Goal: Task Accomplishment & Management: Use online tool/utility

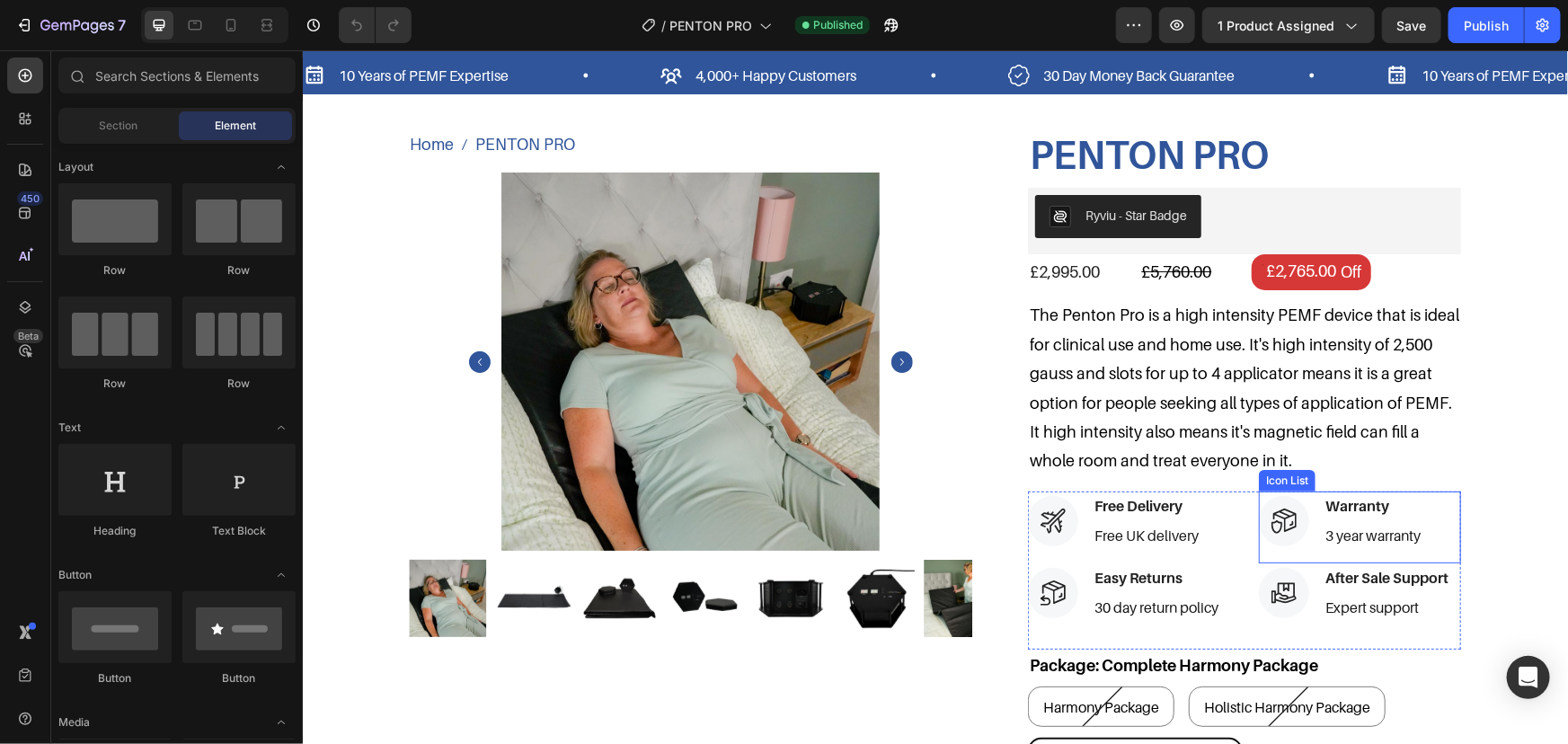
click at [1317, 552] on div "Icon Warranty Text block 3 year warranty Text block" at bounding box center [1359, 526] width 202 height 73
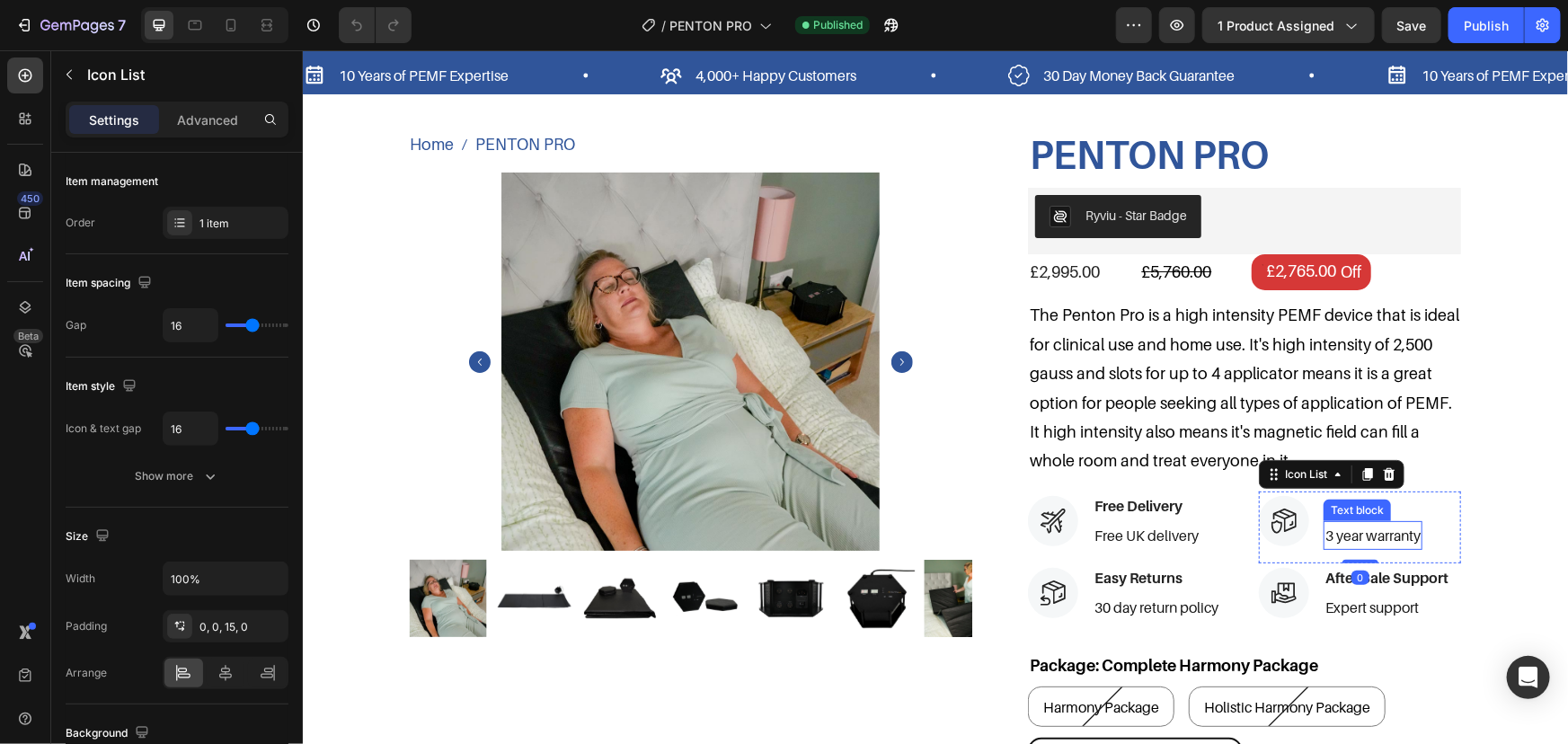
click at [1341, 535] on p "3 year warranty" at bounding box center [1372, 534] width 95 height 26
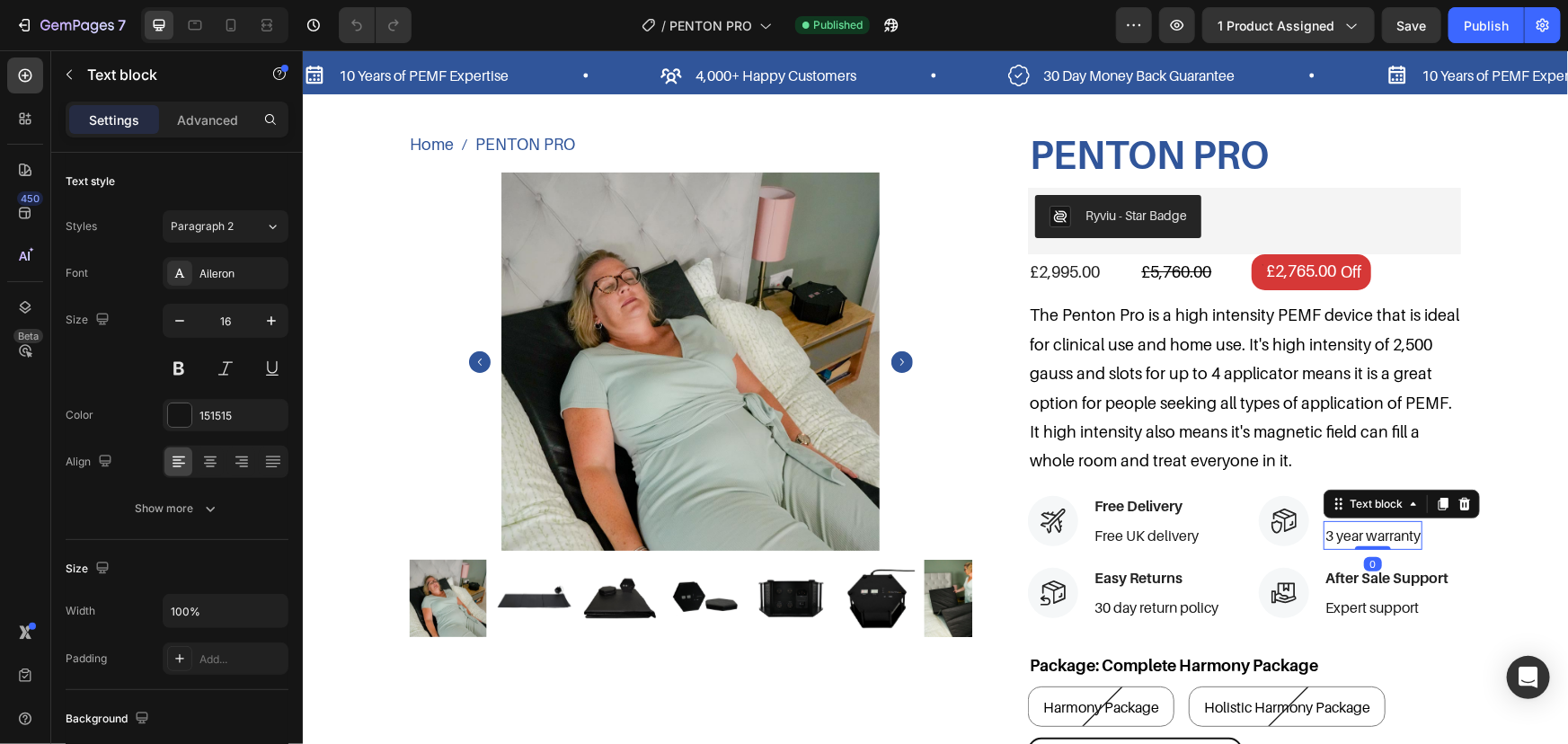
click at [1325, 536] on p "3 year warranty" at bounding box center [1372, 534] width 95 height 26
drag, startPoint x: 1330, startPoint y: 536, endPoint x: 1297, endPoint y: 536, distance: 33.0
click at [1297, 536] on li "Icon Warranty Text block 3 year warranty Text block 0" at bounding box center [1340, 520] width 163 height 59
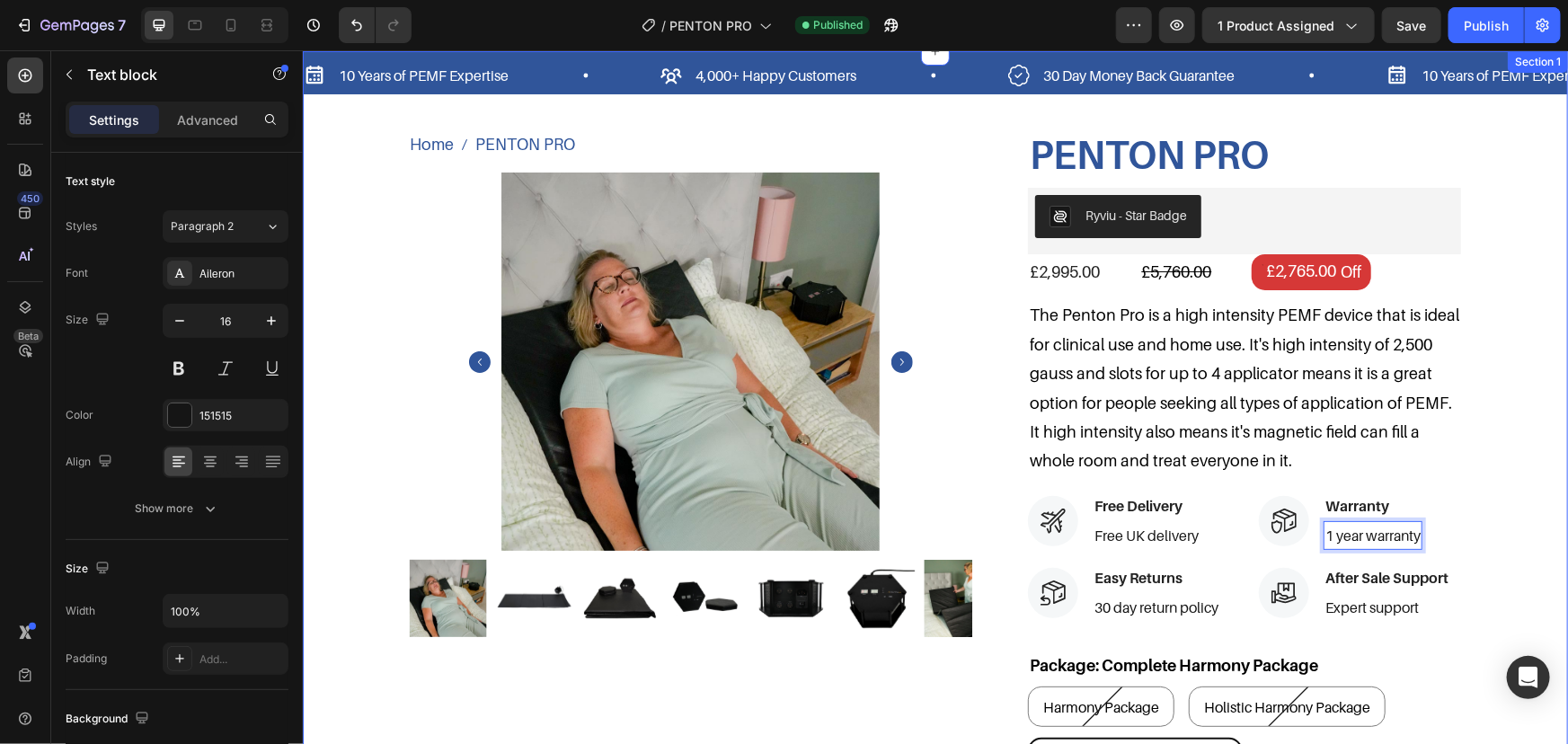
click at [1517, 352] on div "10 Years of PEMF Expertise Item List 4,000+ Happy Customers Item List 30 Day Mo…" at bounding box center [934, 600] width 1265 height 1099
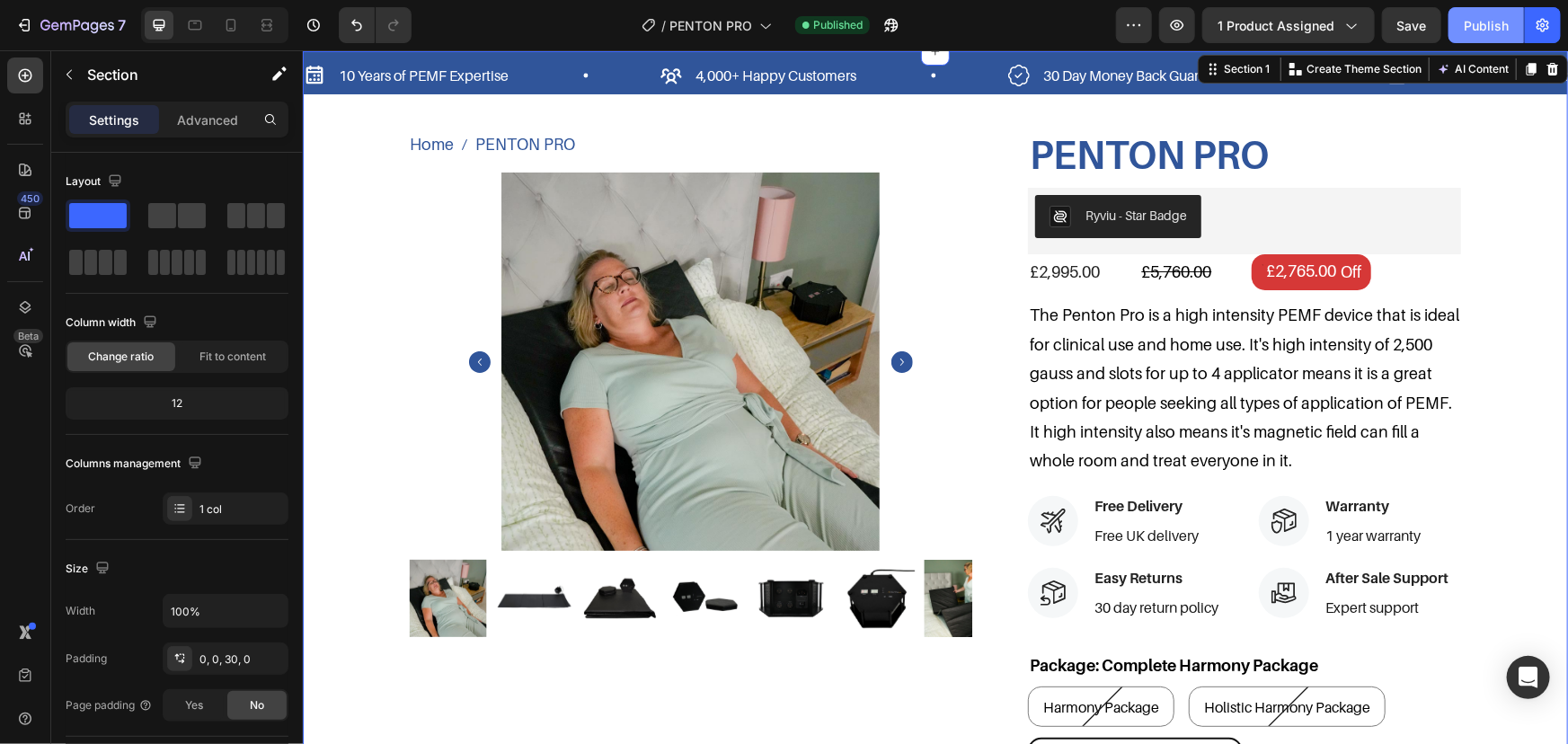
click at [1487, 26] on div "Publish" at bounding box center [1485, 26] width 45 height 19
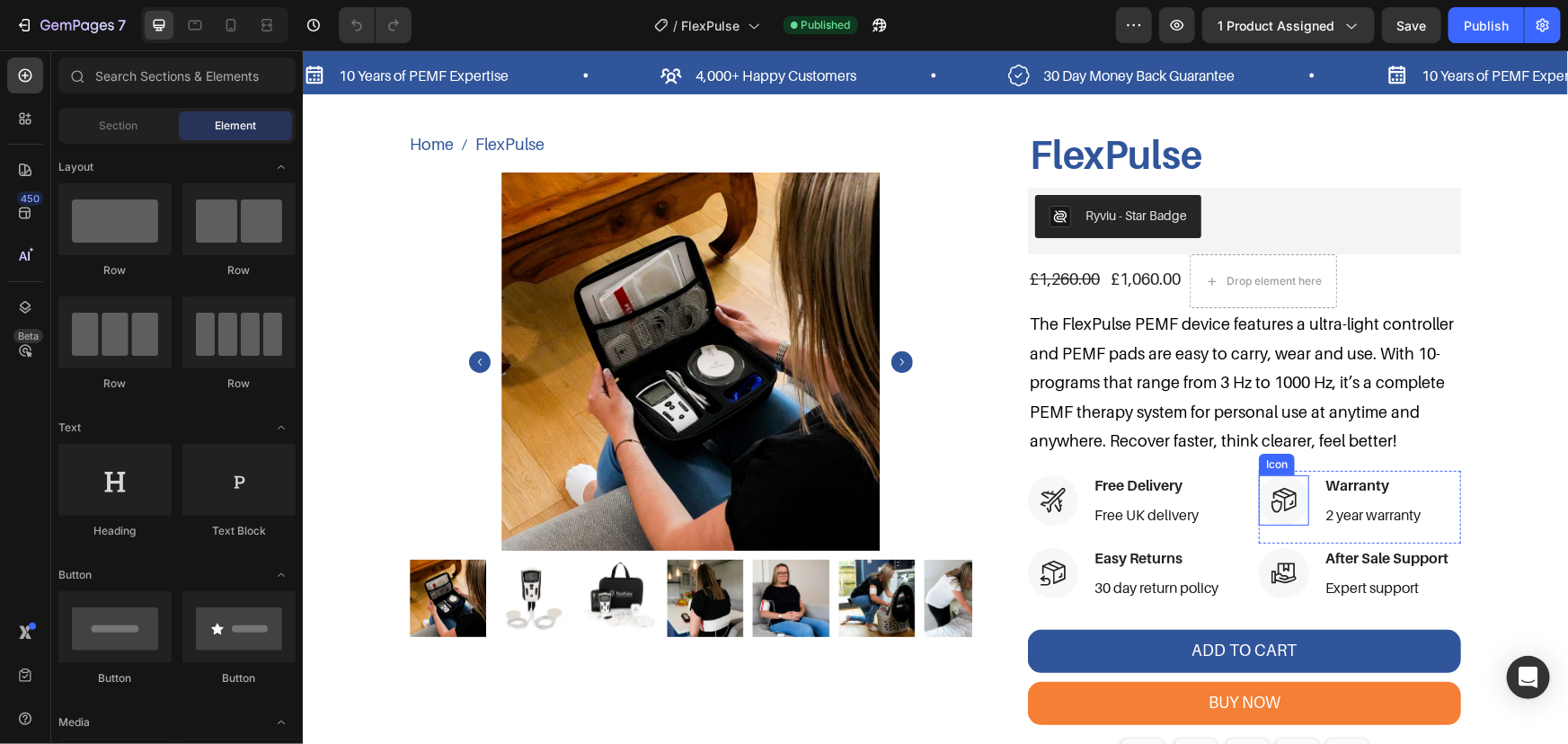
click at [1300, 490] on div at bounding box center [1283, 499] width 50 height 50
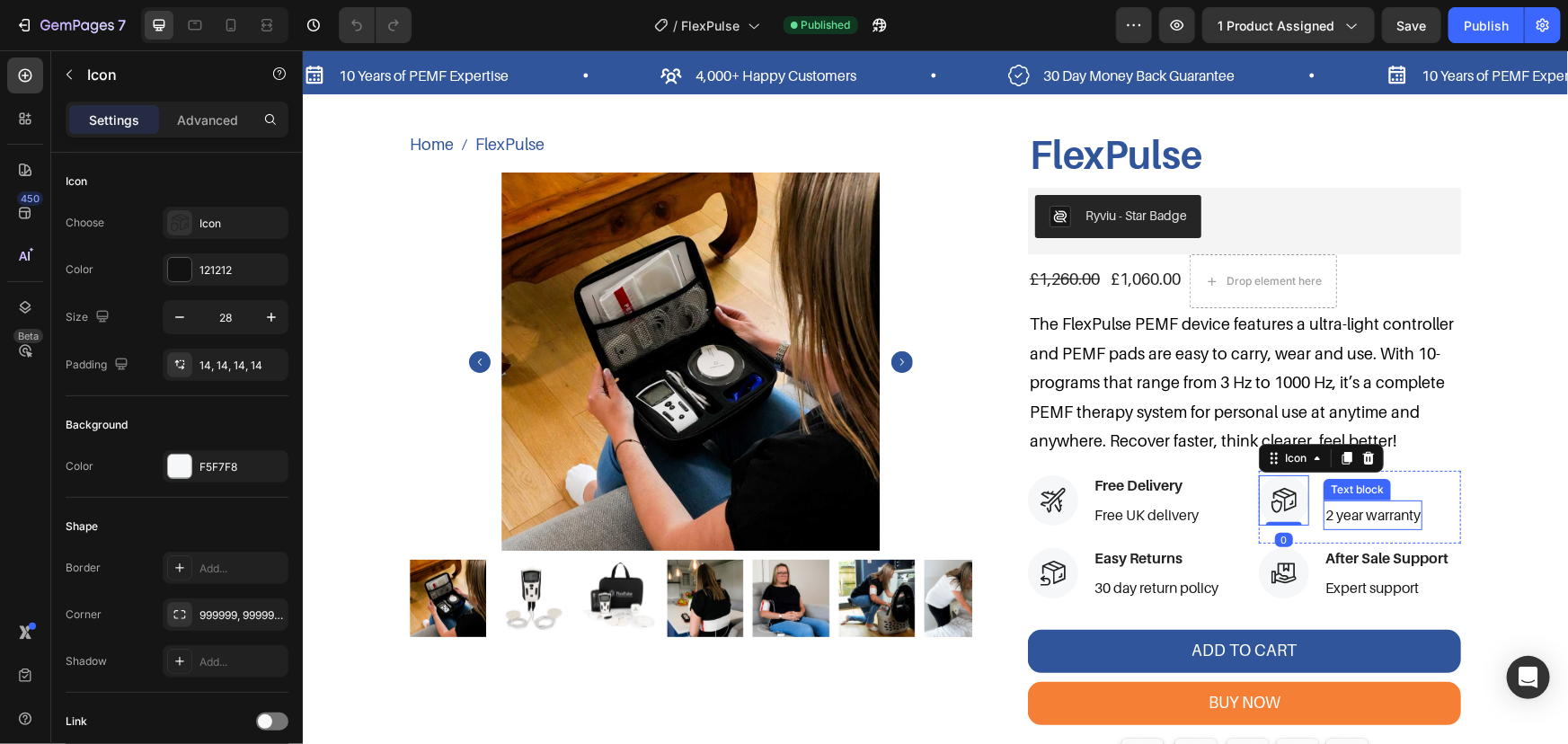
click at [1325, 516] on p "2 year warranty" at bounding box center [1372, 514] width 95 height 26
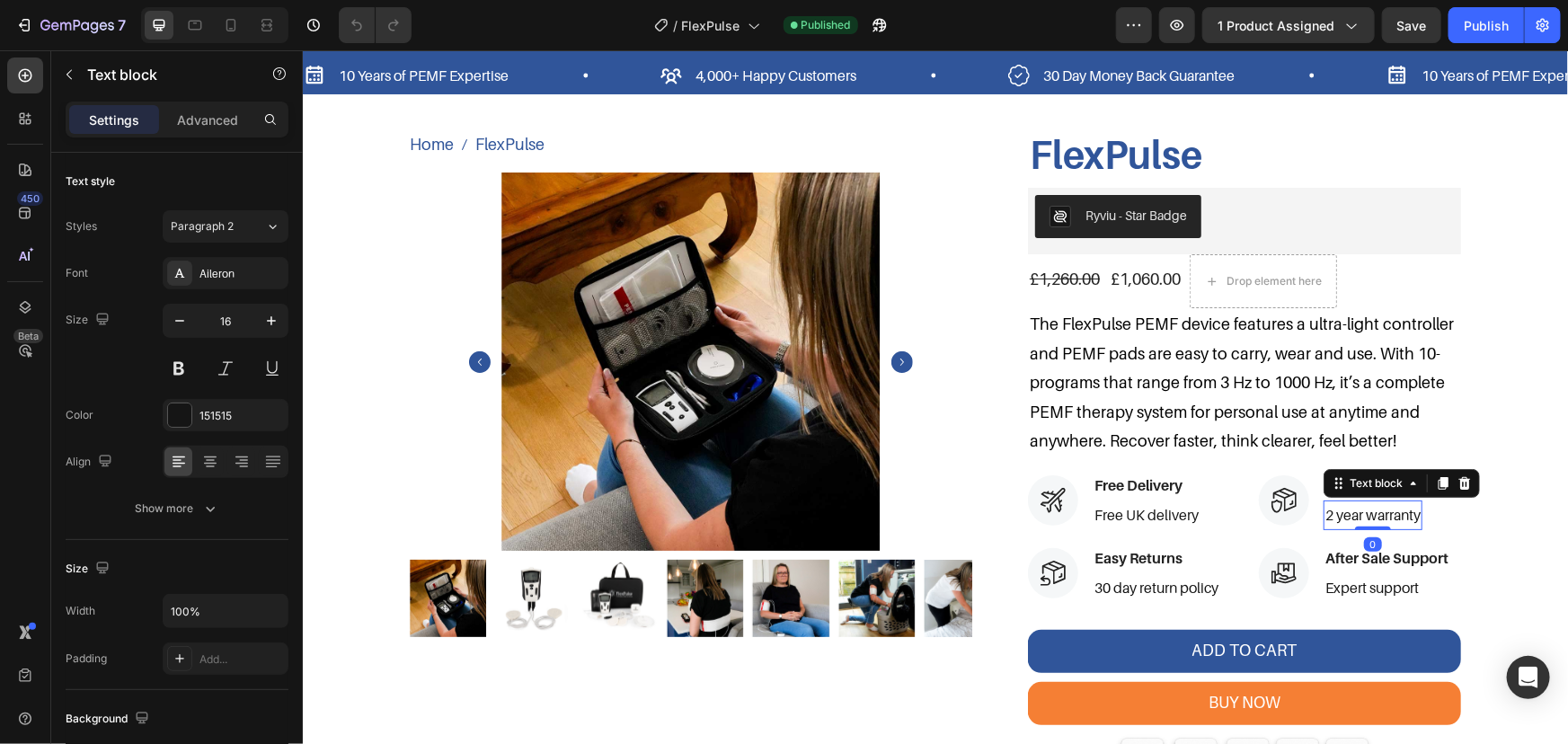
click at [1329, 516] on p "2 year warranty" at bounding box center [1372, 514] width 95 height 26
click at [1325, 518] on p "2 year warranty" at bounding box center [1372, 514] width 95 height 26
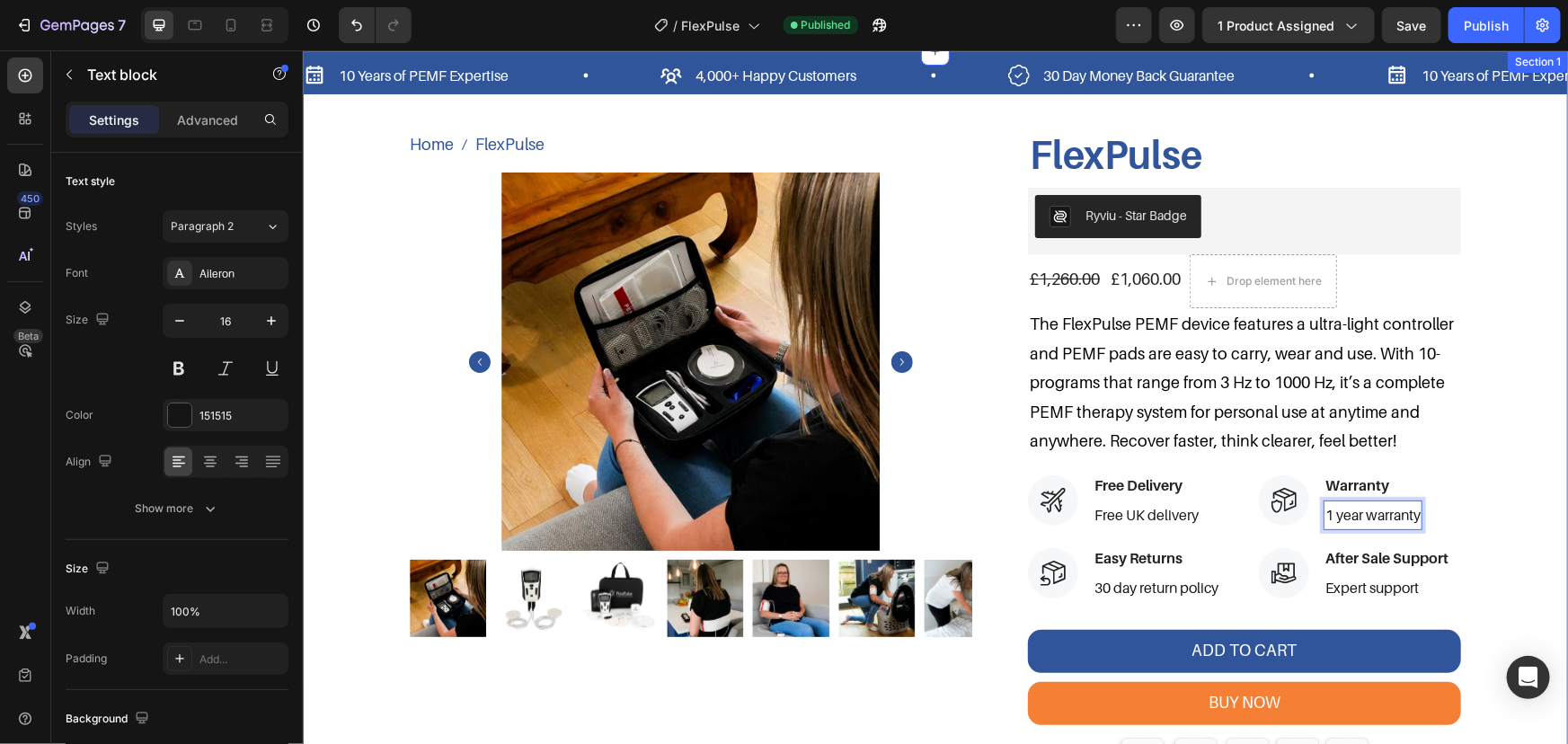
click at [1477, 461] on div "10 Years of PEMF Expertise Item List 4,000+ Happy Customers Item List 30 Day Mo…" at bounding box center [934, 501] width 1265 height 902
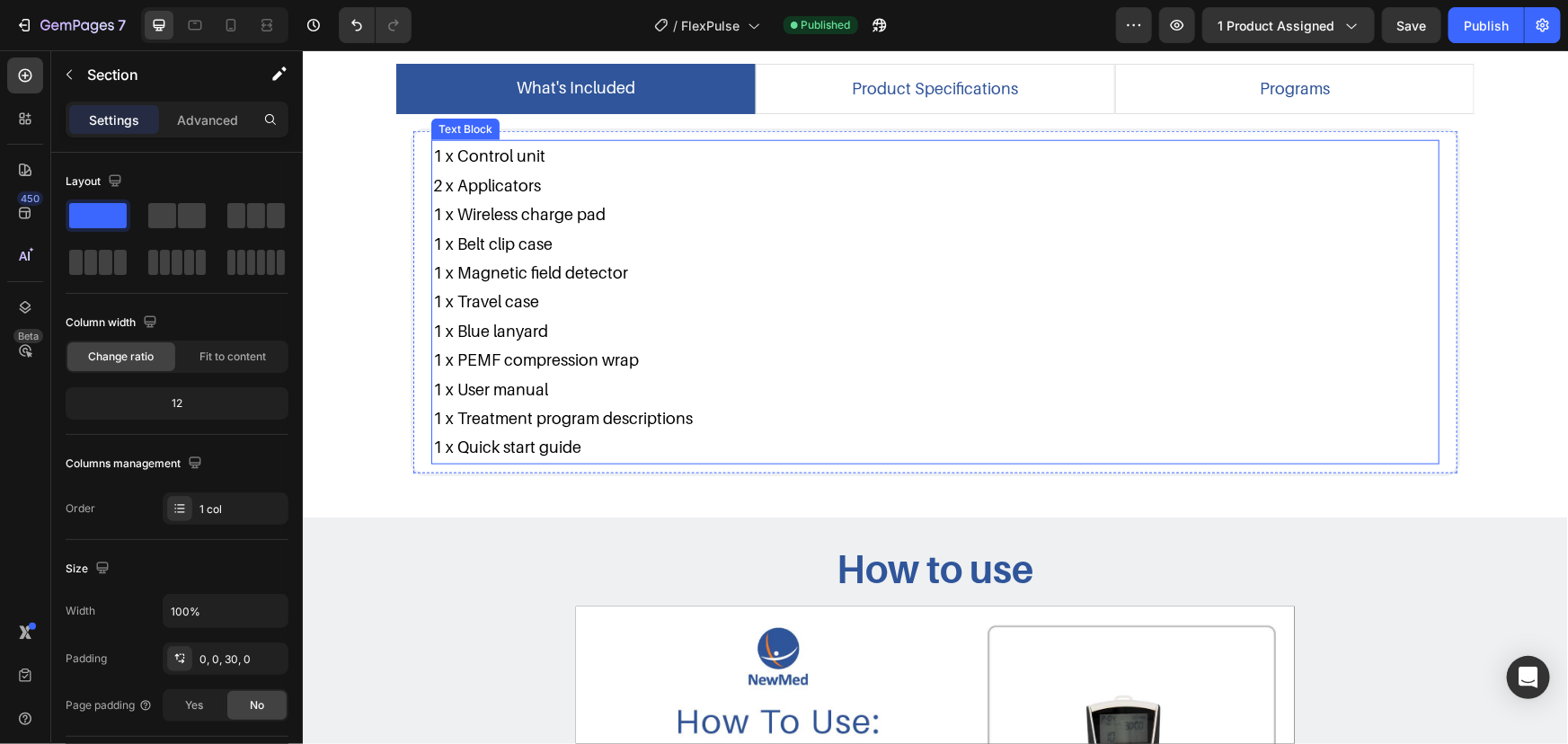
scroll to position [899, 0]
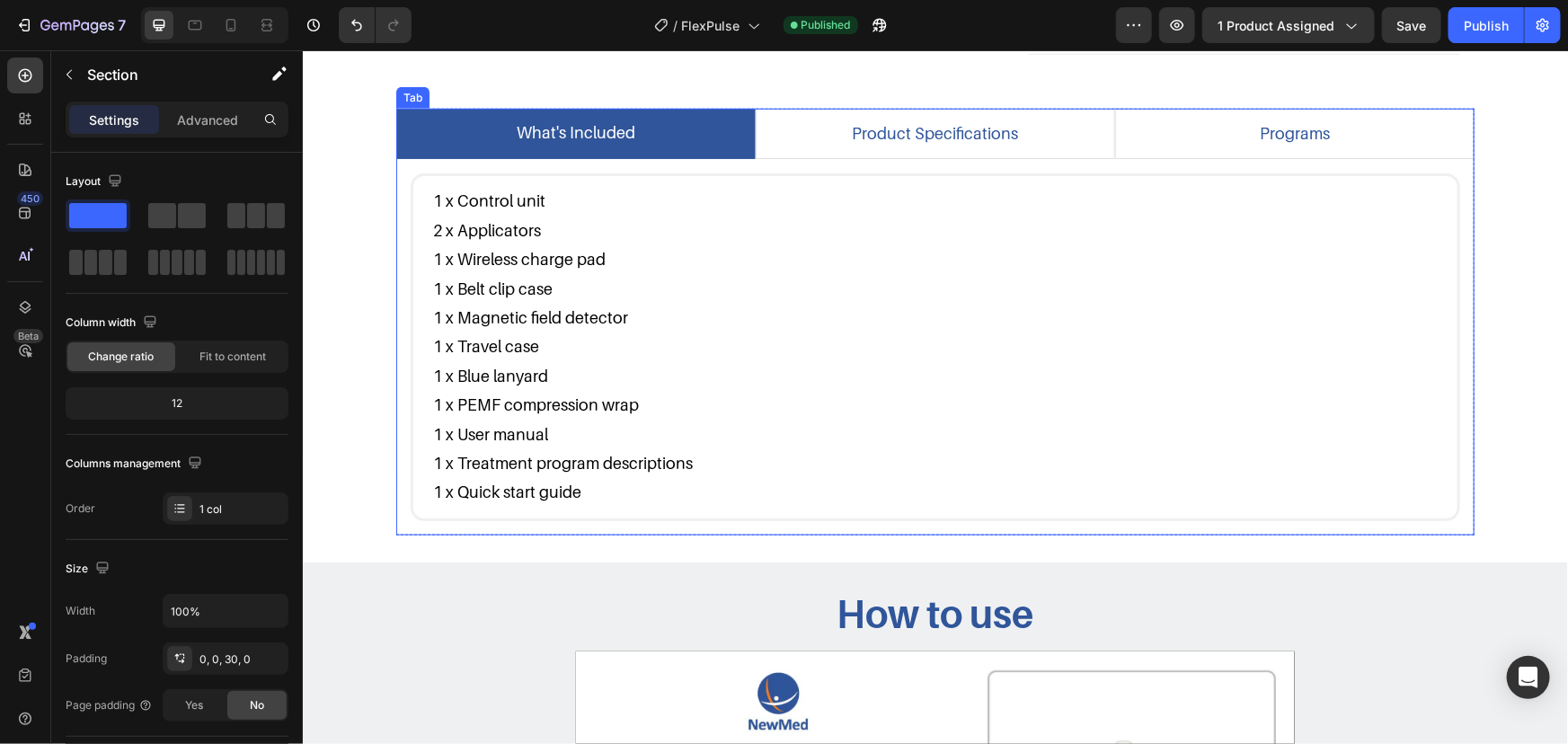
click at [1083, 158] on div "1 x Control unit 2 x Applicators 1 x Wireless charge pad 1 x Belt clip case 1 x…" at bounding box center [934, 345] width 1079 height 375
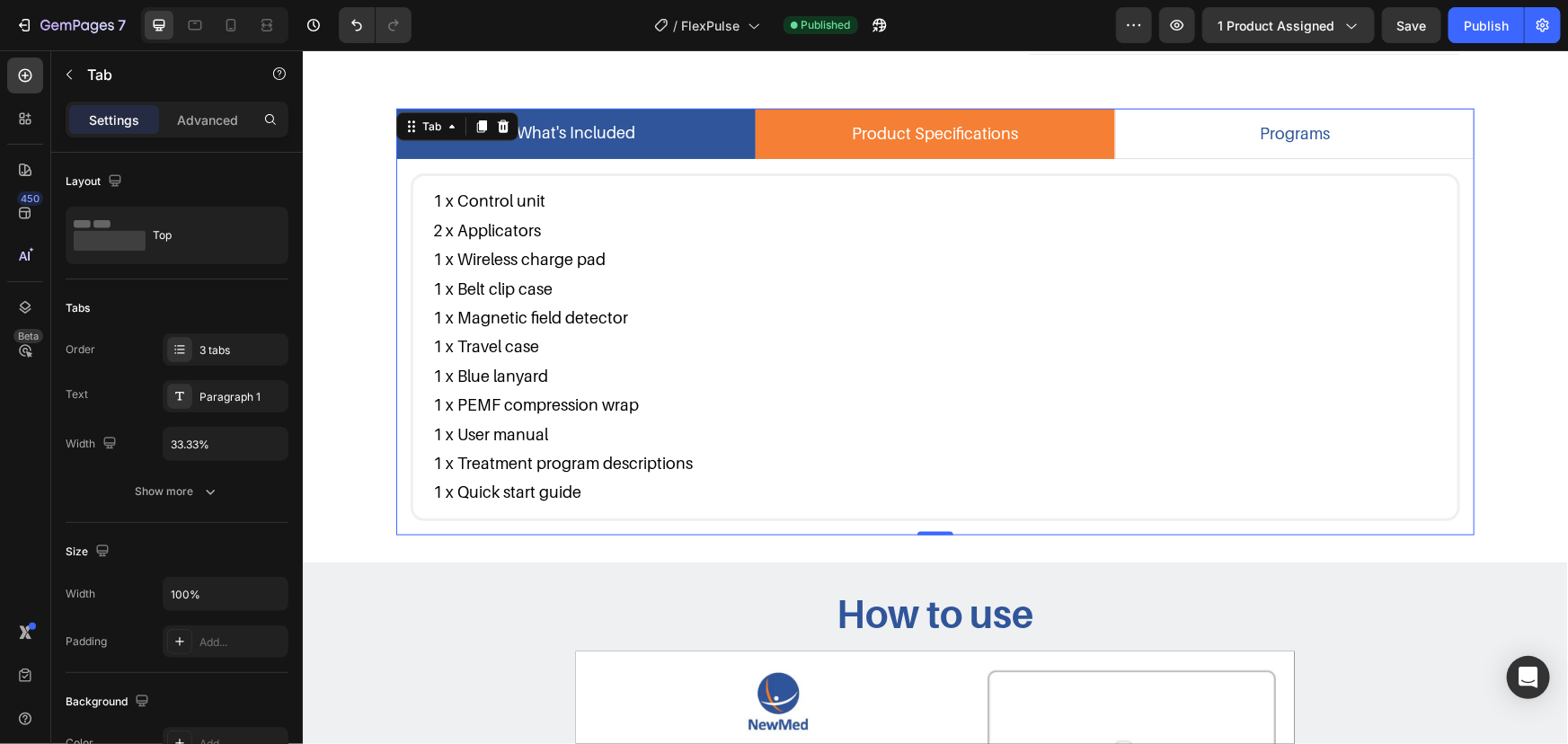
click at [1071, 141] on li "product specifications" at bounding box center [934, 132] width 359 height 50
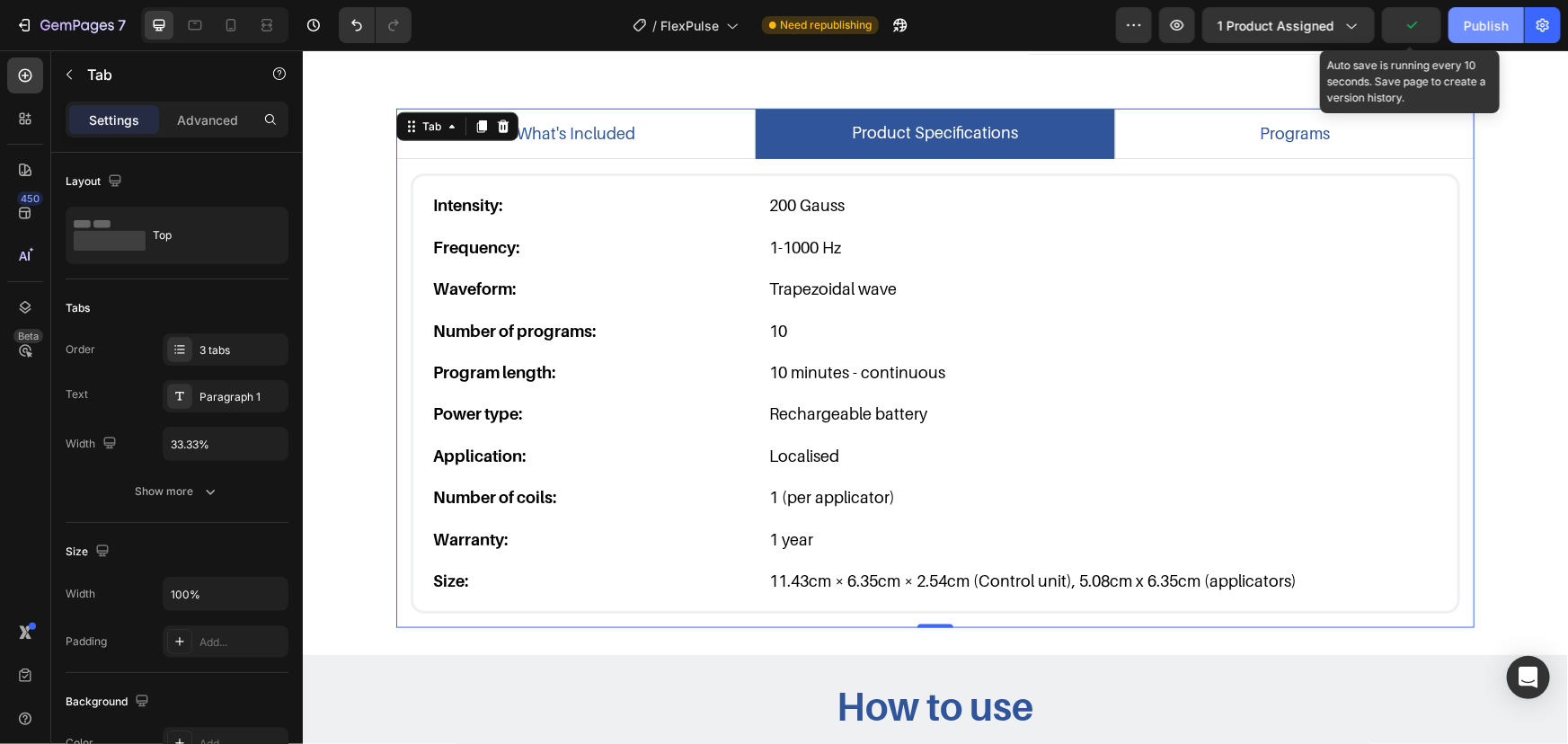
click at [1459, 25] on button "Publish" at bounding box center [1485, 26] width 75 height 36
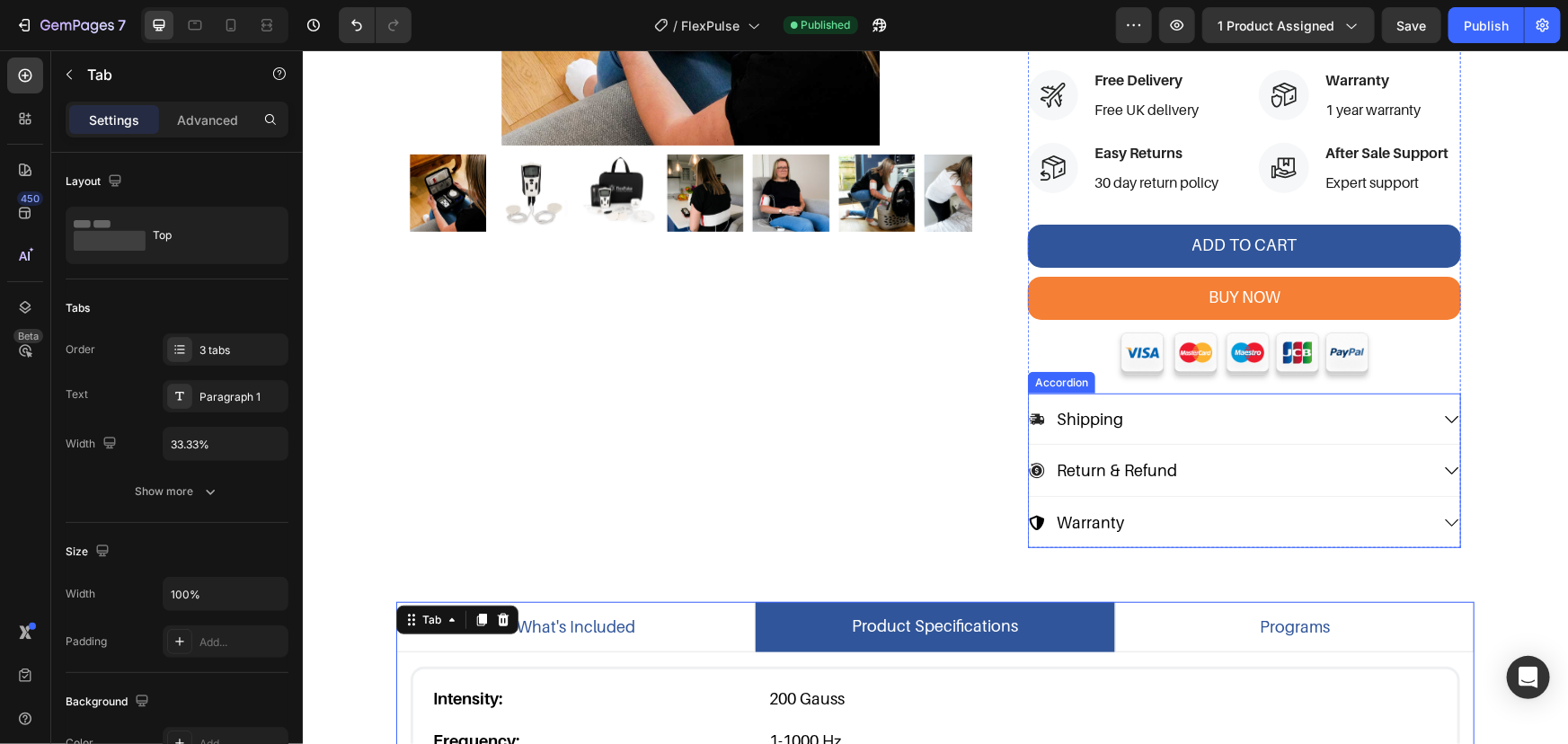
scroll to position [81, 0]
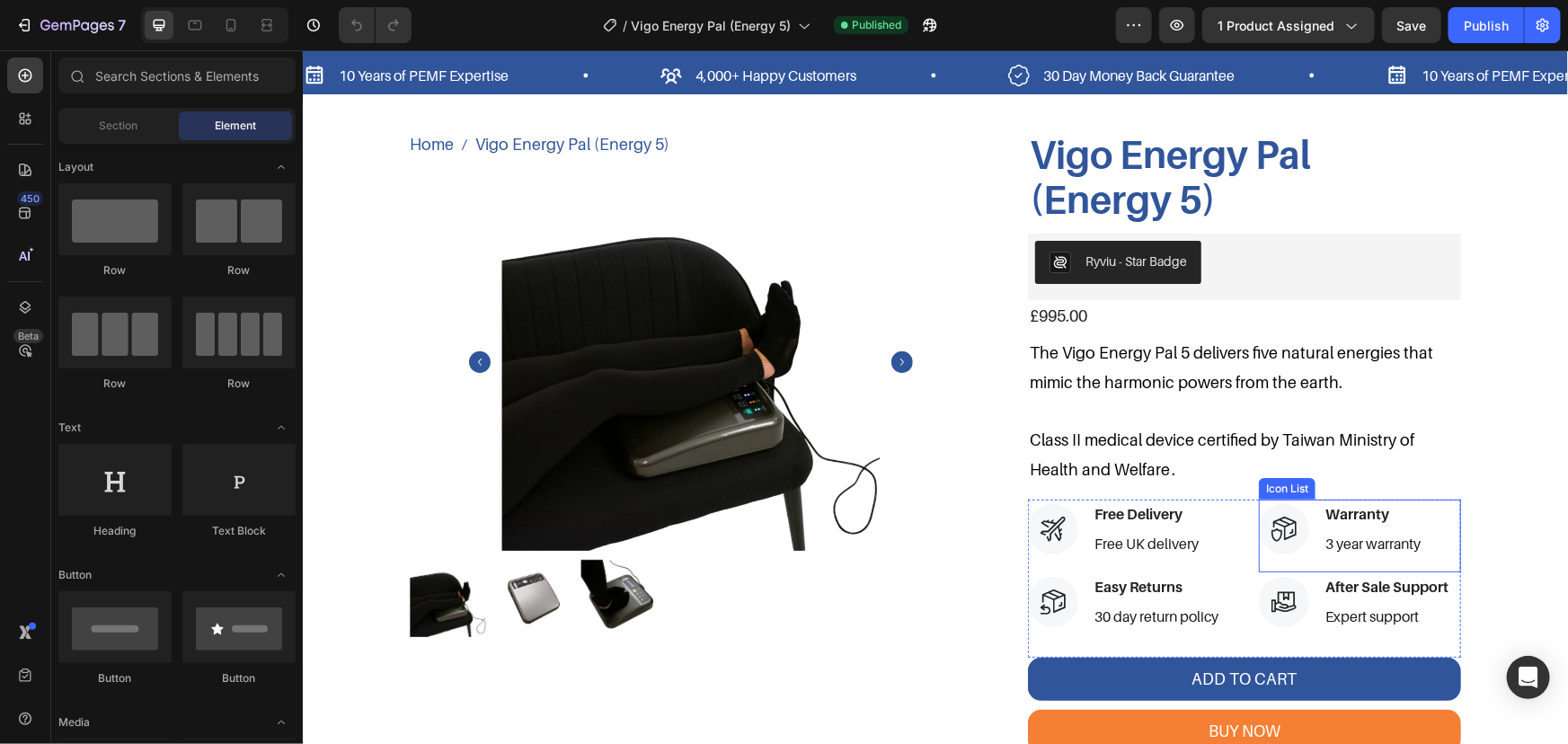
click at [1352, 537] on p "3 year warranty" at bounding box center [1372, 543] width 95 height 26
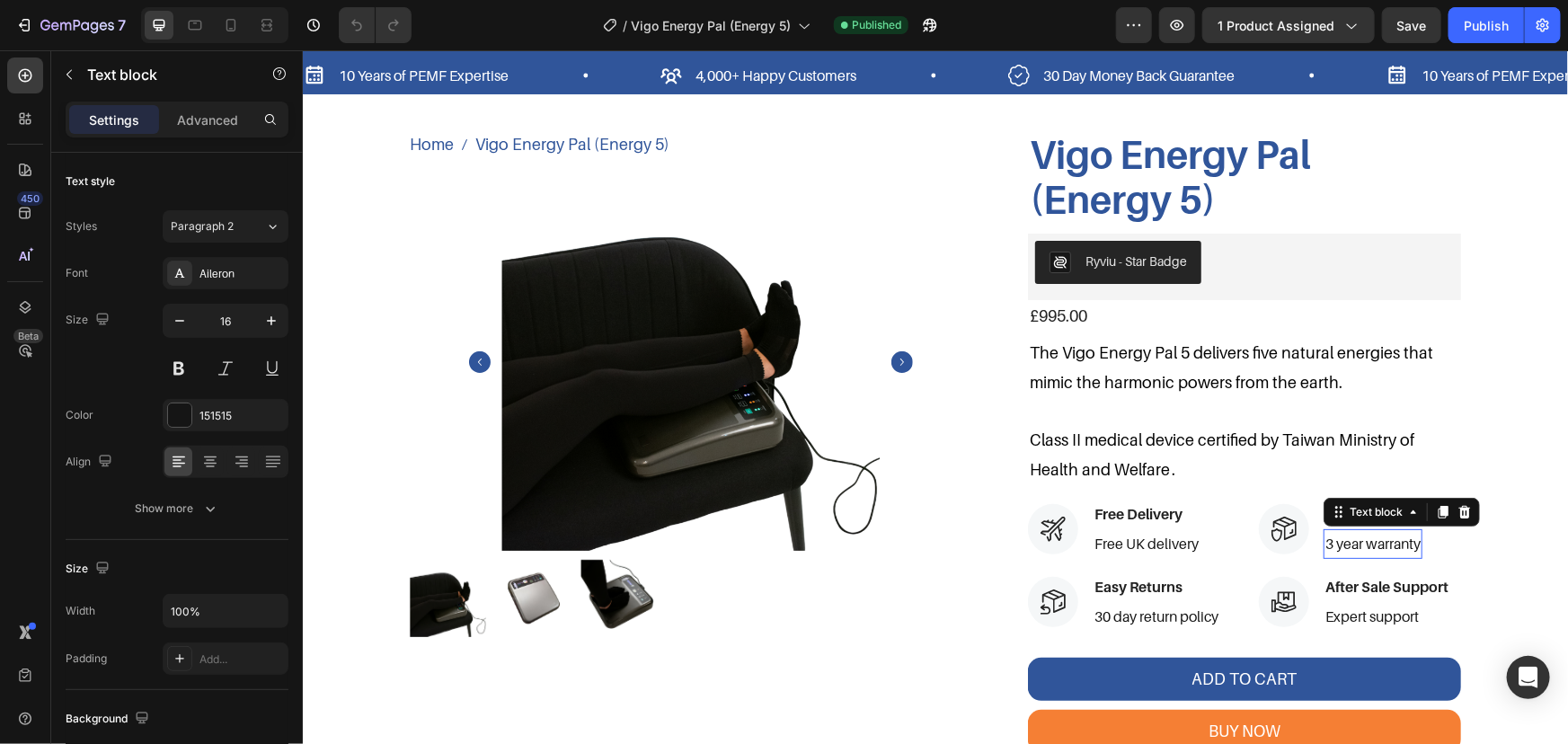
click at [1336, 540] on p "3 year warranty" at bounding box center [1372, 543] width 95 height 26
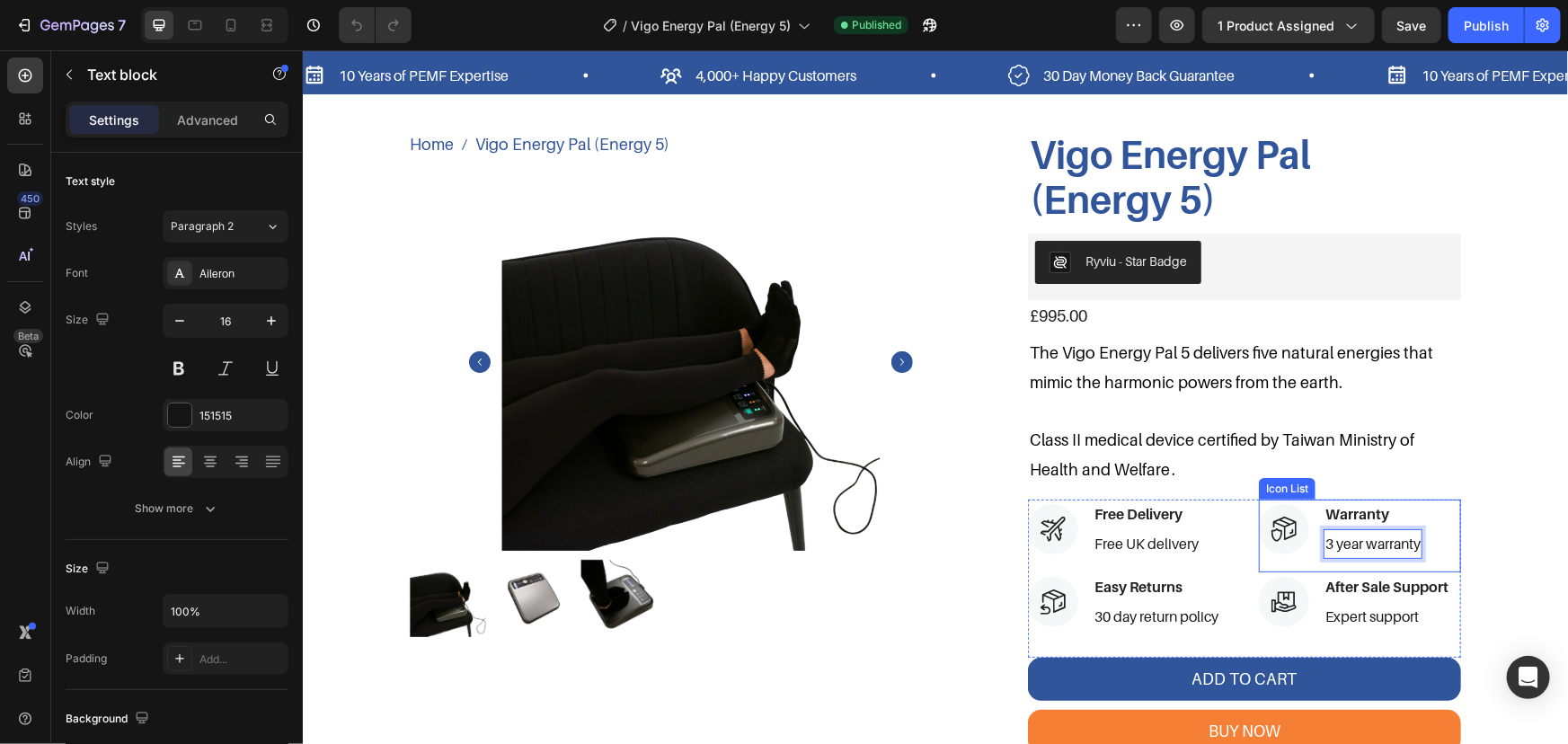
drag, startPoint x: 1318, startPoint y: 541, endPoint x: 1285, endPoint y: 536, distance: 33.4
click at [1289, 536] on li "Icon Warranty Text block 3 year warranty Text block 0" at bounding box center [1340, 528] width 163 height 59
click at [1311, 541] on li "Icon Warranty Text block 3 year warranty Text block 0" at bounding box center [1340, 528] width 163 height 59
click at [1501, 33] on div "Publish" at bounding box center [1485, 26] width 45 height 19
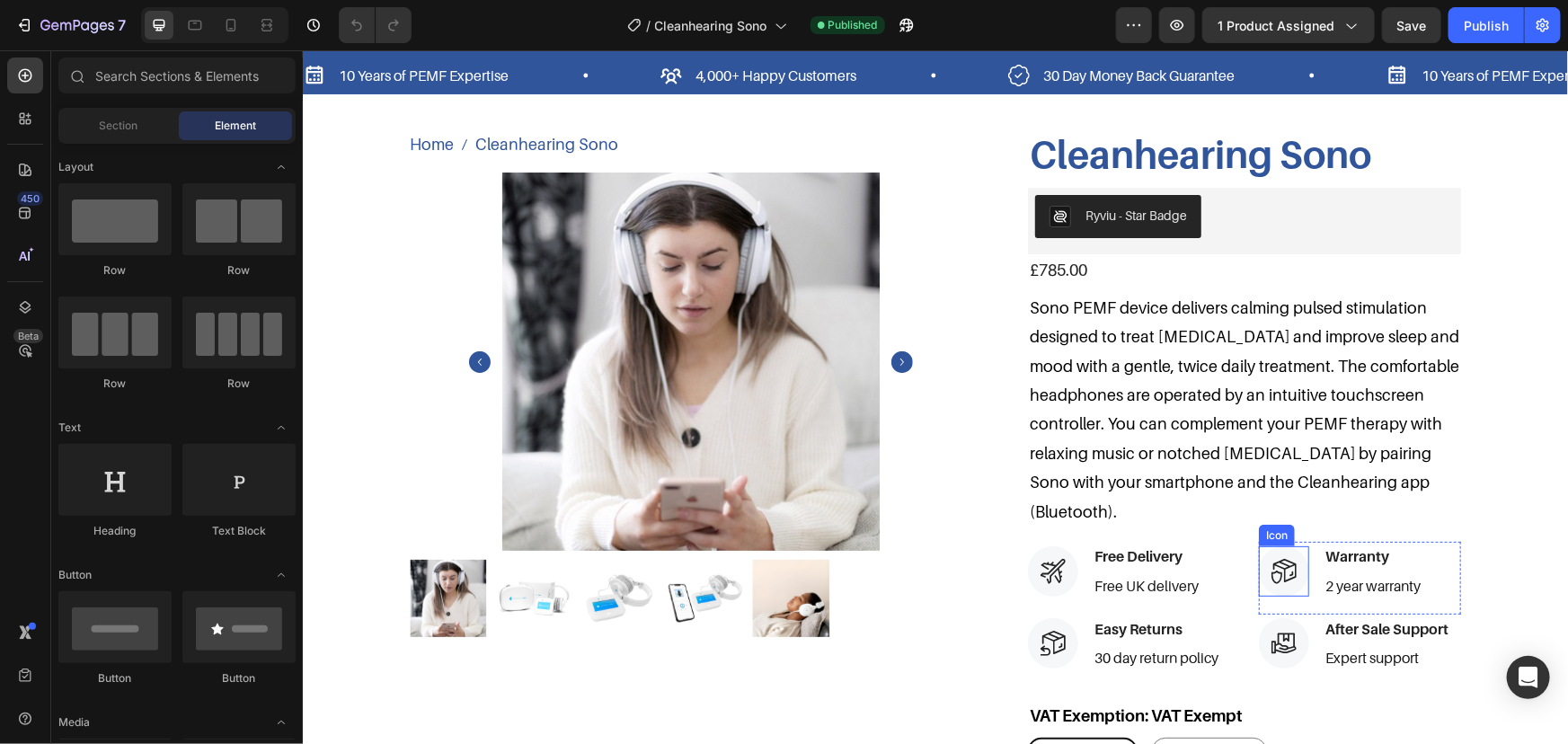
click at [1327, 581] on p "2 year warranty" at bounding box center [1372, 584] width 95 height 26
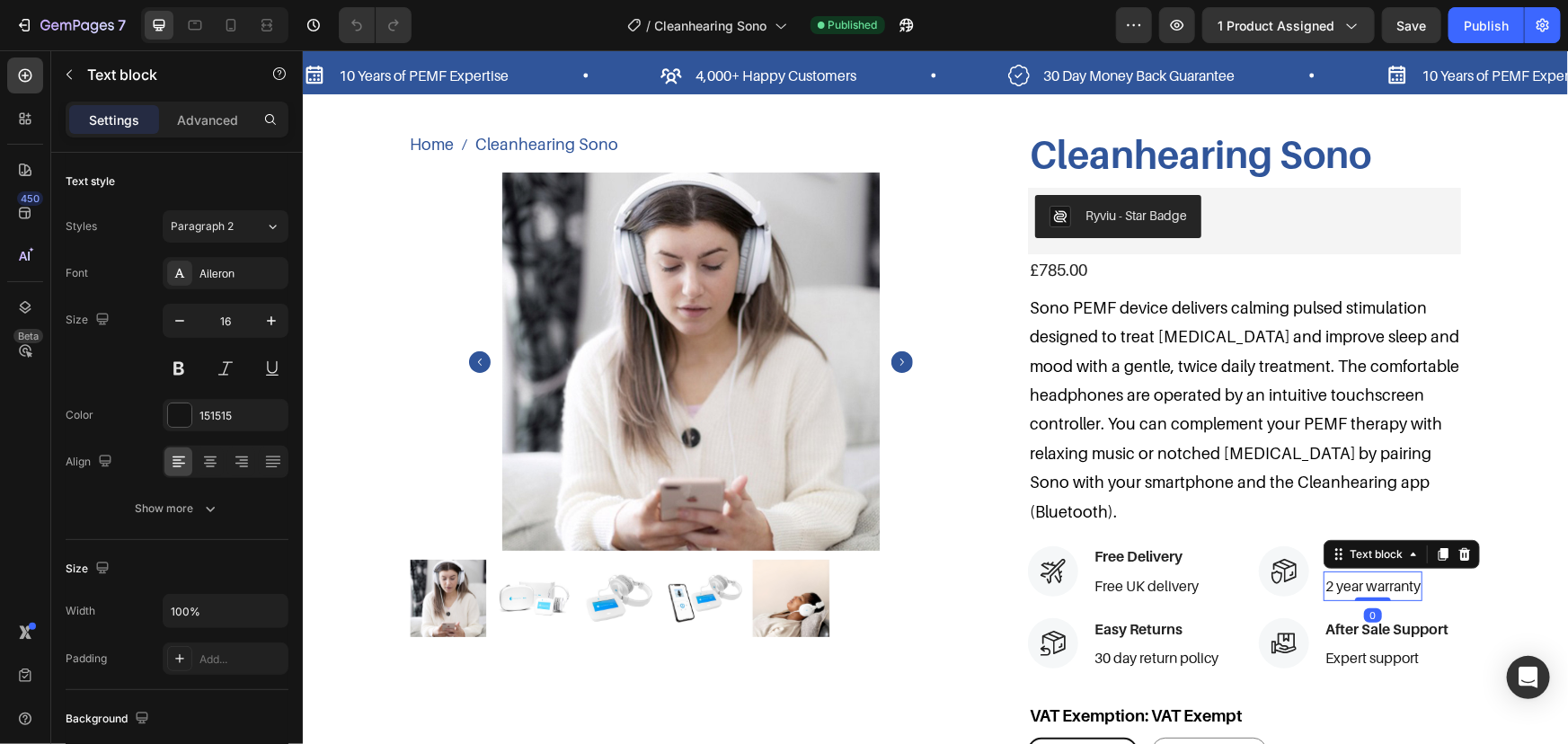
click at [1329, 585] on p "2 year warranty" at bounding box center [1372, 584] width 95 height 26
click at [1323, 585] on div "2 year warranty" at bounding box center [1372, 584] width 99 height 29
click at [1479, 36] on button "Publish" at bounding box center [1485, 26] width 75 height 36
click at [1477, 19] on div "Publish" at bounding box center [1485, 26] width 45 height 19
